Goal: Find specific page/section: Find specific page/section

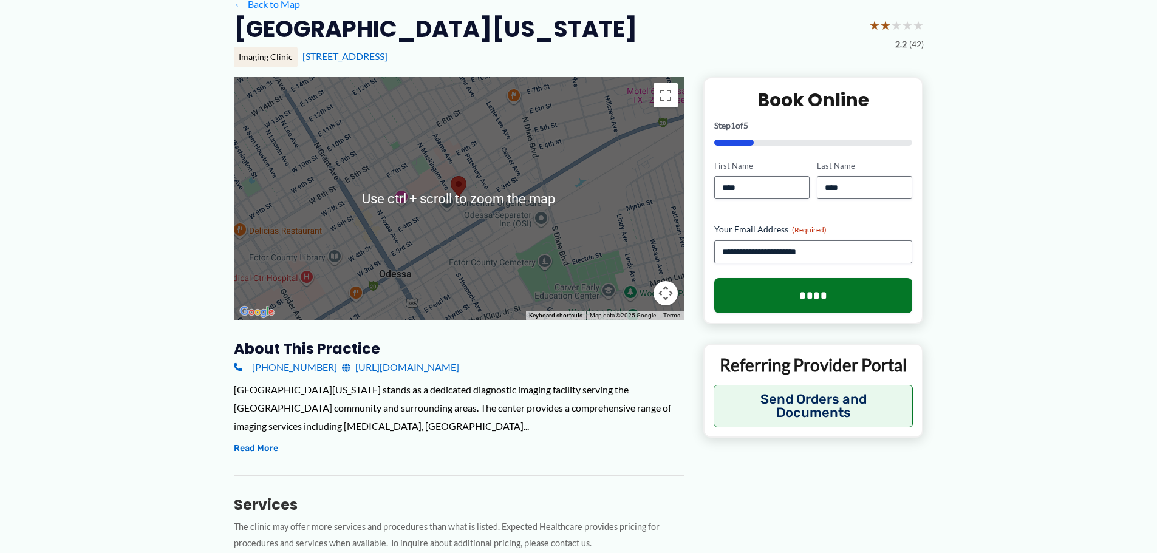
scroll to position [121, 0]
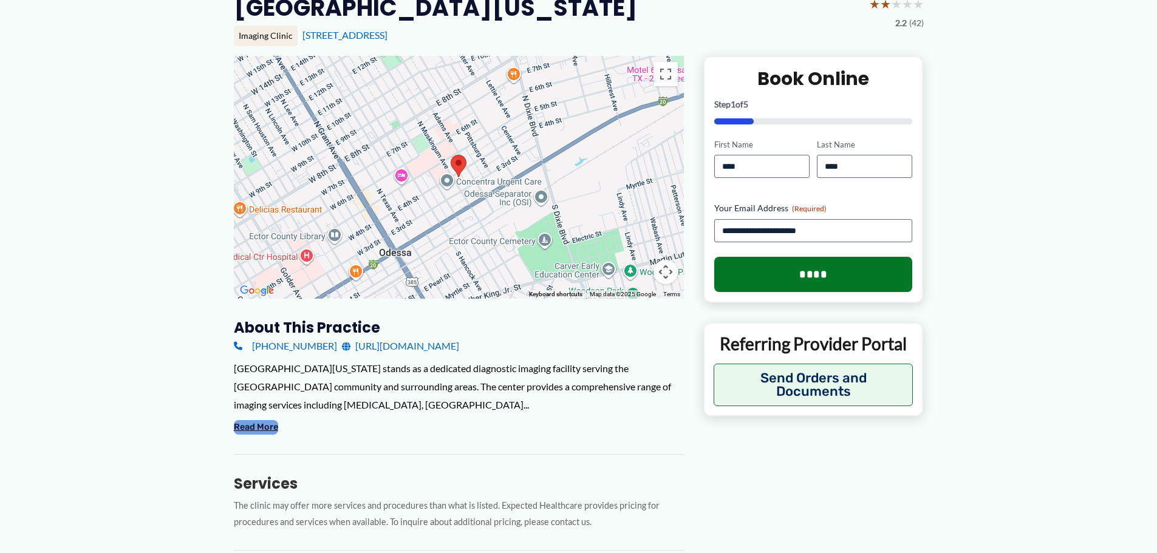
click at [253, 420] on button "Read More" at bounding box center [256, 427] width 44 height 15
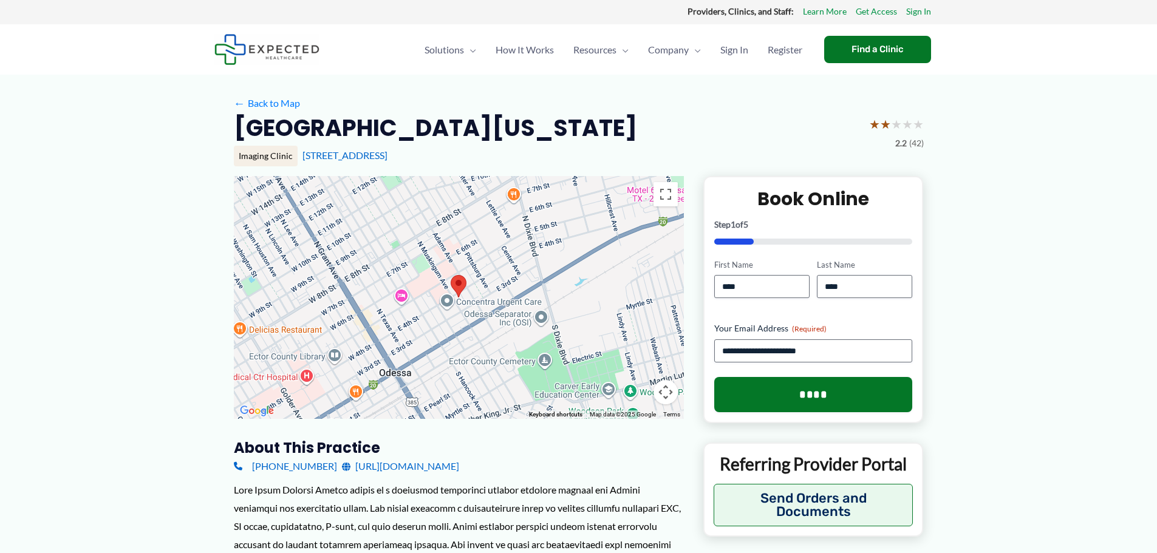
scroll to position [0, 0]
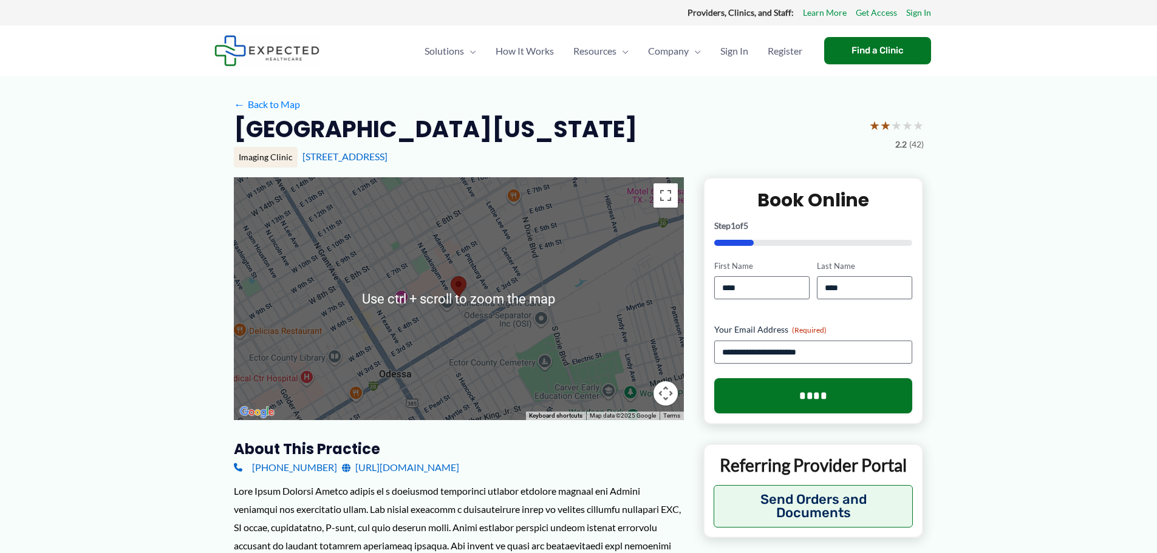
click at [616, 155] on div "[STREET_ADDRESS]" at bounding box center [612, 156] width 621 height 13
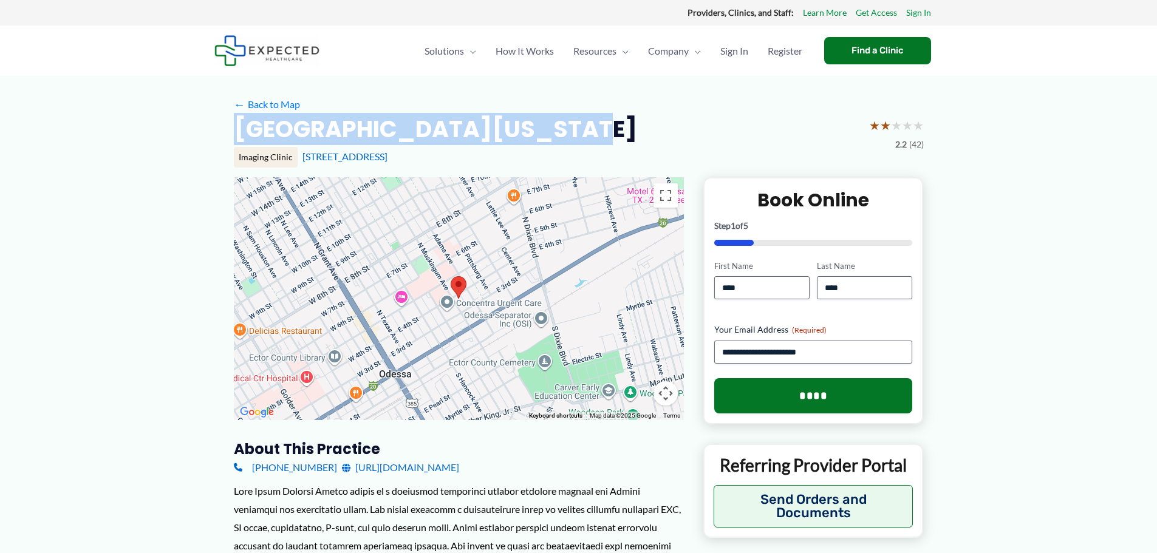
drag, startPoint x: 454, startPoint y: 131, endPoint x: 220, endPoint y: 132, distance: 233.8
copy h2 "[GEOGRAPHIC_DATA][US_STATE]"
drag, startPoint x: 467, startPoint y: 162, endPoint x: 299, endPoint y: 163, distance: 168.2
click at [299, 163] on div "Imaging Clinic [STREET_ADDRESS]" at bounding box center [579, 157] width 690 height 21
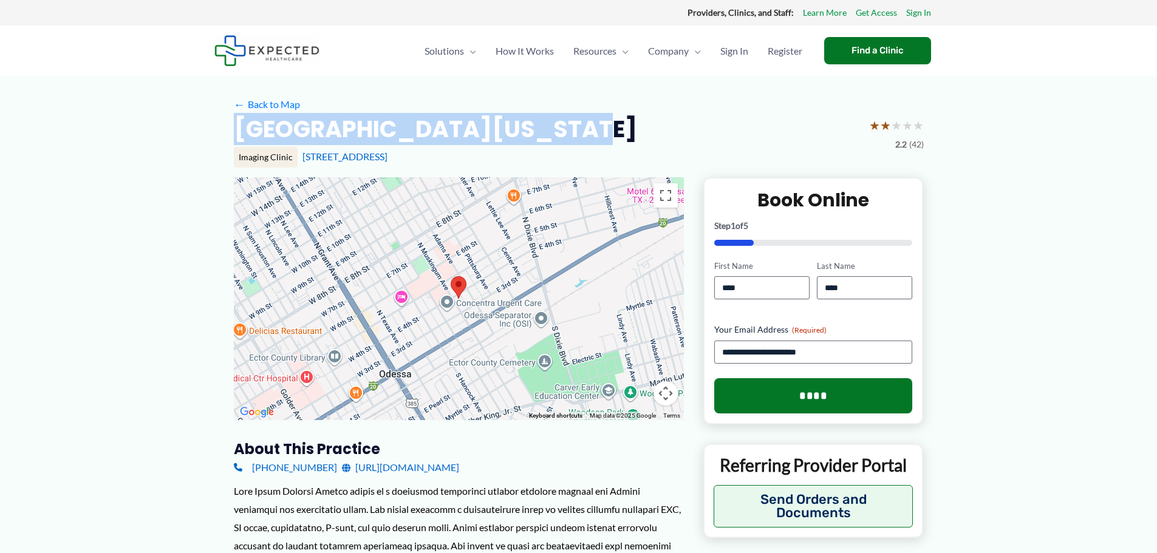
copy link "[STREET_ADDRESS]"
